Goal: Information Seeking & Learning: Learn about a topic

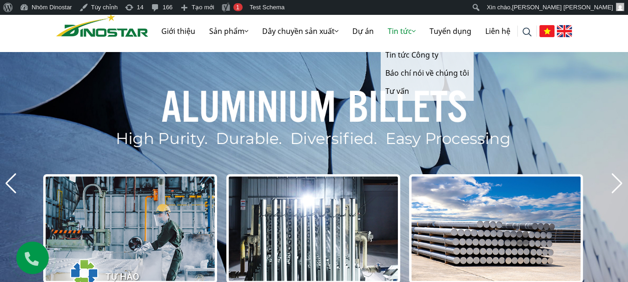
click at [402, 31] on link "Tin tức" at bounding box center [402, 31] width 42 height 30
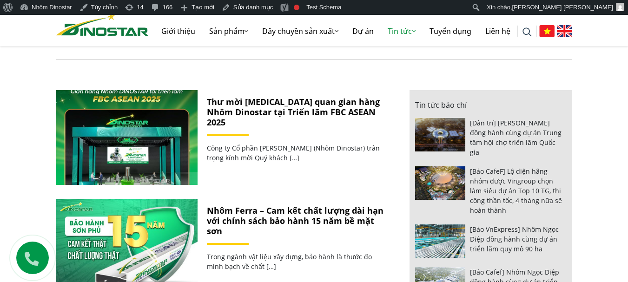
scroll to position [419, 0]
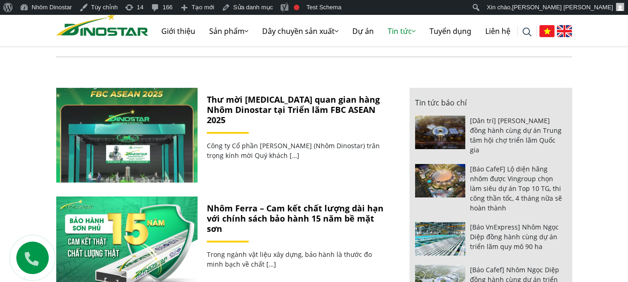
click at [174, 129] on img at bounding box center [126, 135] width 151 height 101
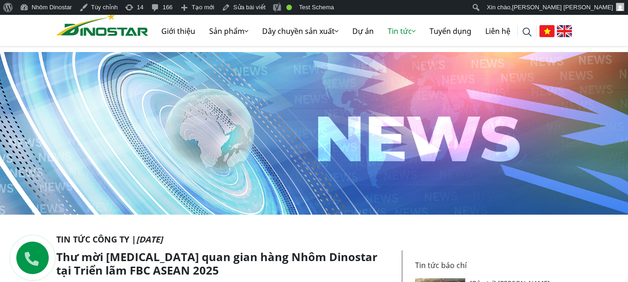
scroll to position [140, 0]
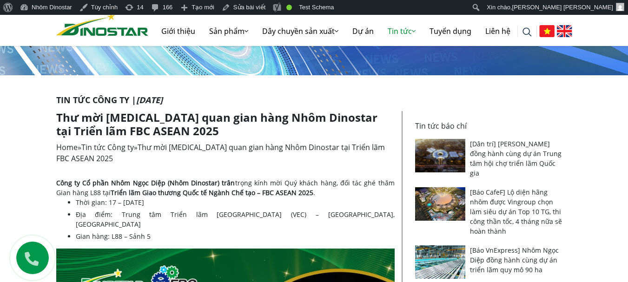
click at [284, 119] on h1 "Thư mời [MEDICAL_DATA] quan gian hàng Nhôm Dinostar tại Triển lãm FBC ASEAN 2025" at bounding box center [225, 124] width 339 height 27
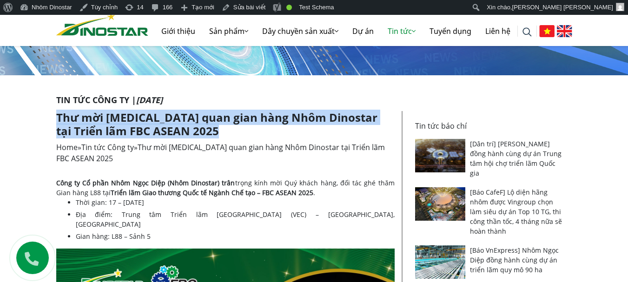
click at [284, 119] on h1 "Thư mời [MEDICAL_DATA] quan gian hàng Nhôm Dinostar tại Triển lãm FBC ASEAN 2025" at bounding box center [225, 124] width 339 height 27
copy article "Thư mời [MEDICAL_DATA] quan gian hàng Nhôm Dinostar tại Triển lãm FBC ASEAN 2025"
